Goal: Find specific page/section: Find specific page/section

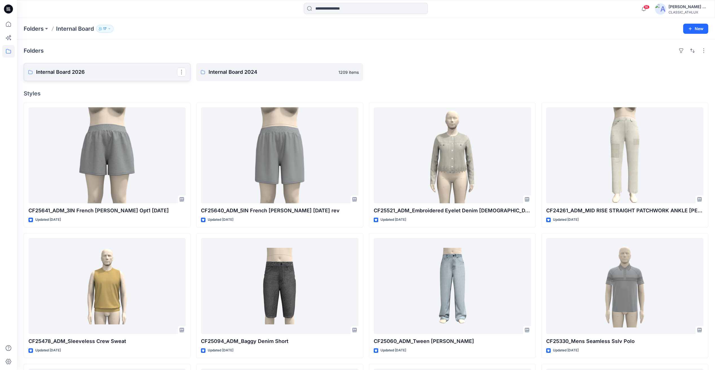
click at [103, 73] on p "Internal Board 2026" at bounding box center [106, 72] width 141 height 8
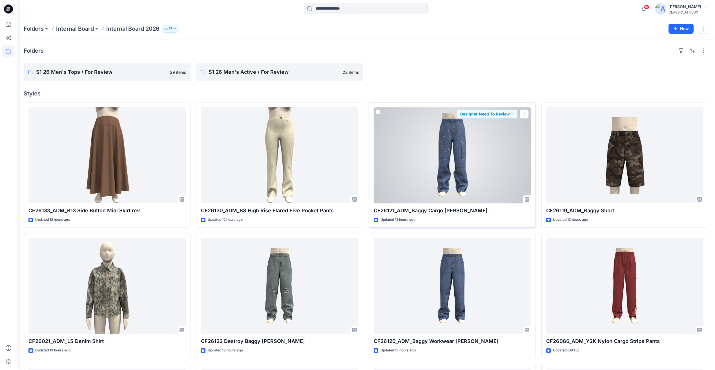
click at [499, 148] on div at bounding box center [452, 155] width 157 height 96
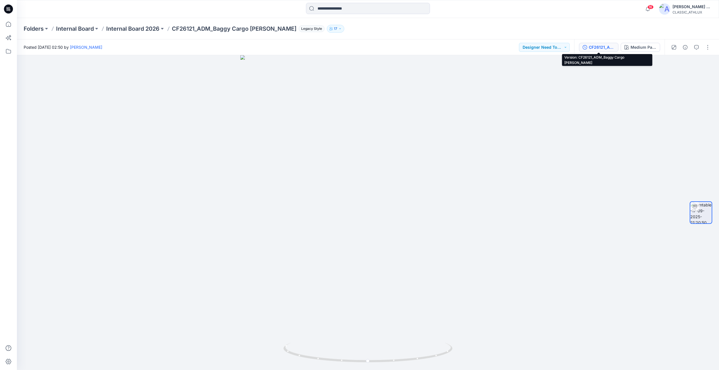
click at [607, 48] on div "CF26121_ADM_Baggy Cargo [PERSON_NAME]" at bounding box center [602, 47] width 26 height 6
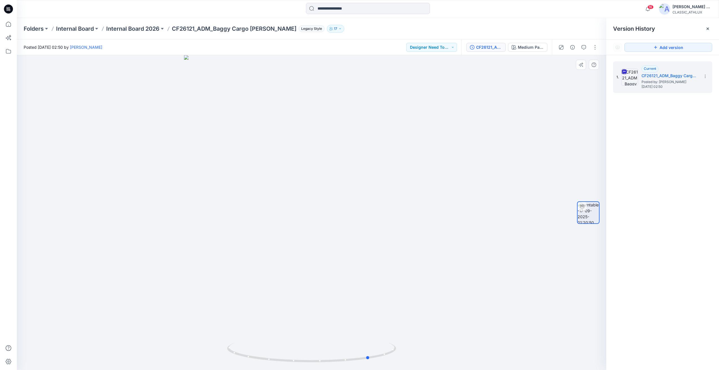
drag, startPoint x: 454, startPoint y: 268, endPoint x: 344, endPoint y: 266, distance: 110.7
click at [344, 266] on div at bounding box center [311, 212] width 589 height 315
drag, startPoint x: 392, startPoint y: 266, endPoint x: 475, endPoint y: 259, distance: 82.5
click at [475, 259] on div at bounding box center [311, 212] width 589 height 315
